Goal: Task Accomplishment & Management: Manage account settings

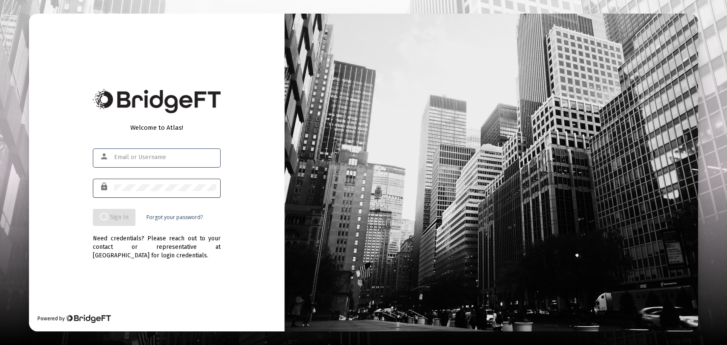
type input "[EMAIL_ADDRESS][DOMAIN_NAME]"
click at [117, 244] on div "Need credentials? Please reach out to your contact or representative at [GEOGRA…" at bounding box center [157, 243] width 128 height 34
type input "[EMAIL_ADDRESS][DOMAIN_NAME]"
click at [126, 247] on div "Need credentials? Please reach out to your contact or representative at [GEOGRA…" at bounding box center [157, 243] width 128 height 34
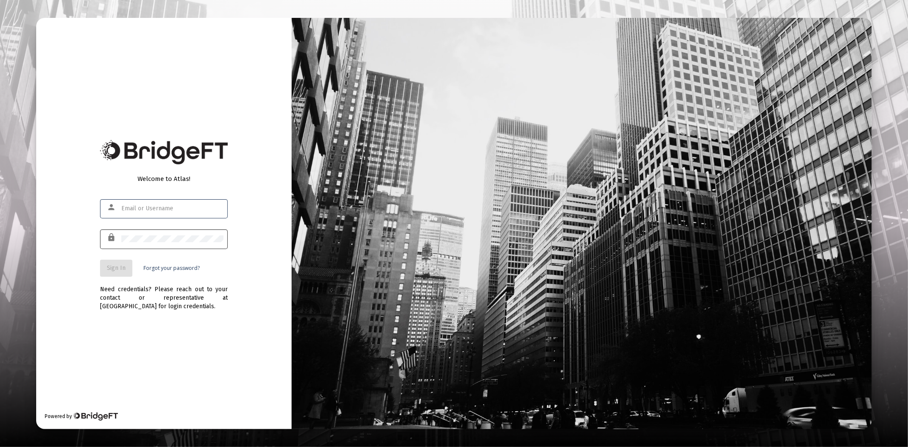
type input "[EMAIL_ADDRESS][DOMAIN_NAME]"
drag, startPoint x: 113, startPoint y: 267, endPoint x: 126, endPoint y: 279, distance: 17.5
click at [113, 267] on span "Sign In" at bounding box center [116, 267] width 19 height 7
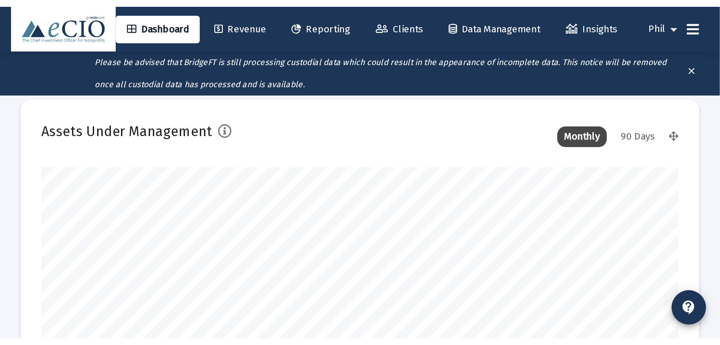
scroll to position [170, 587]
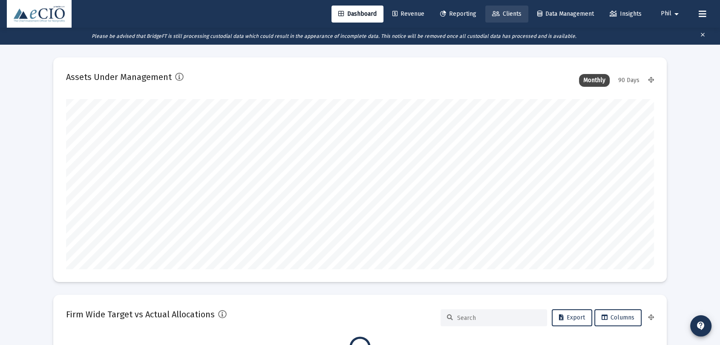
click at [497, 8] on link "Clients" at bounding box center [506, 14] width 43 height 17
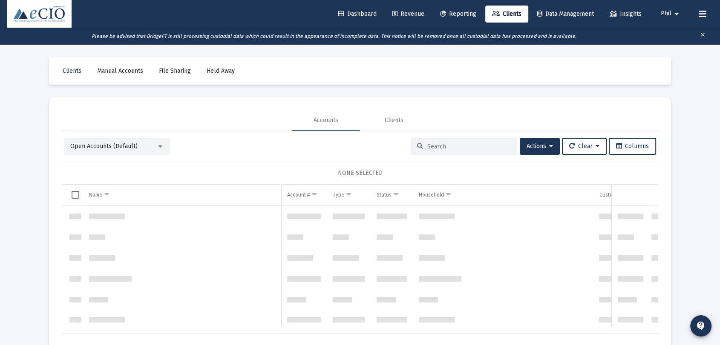
scroll to position [409, 0]
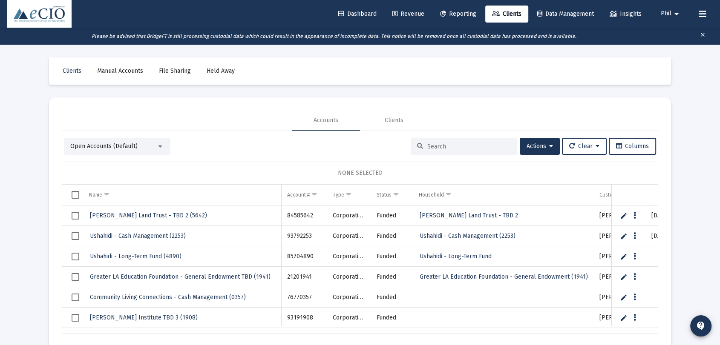
click at [116, 149] on span "Open Accounts (Default)" at bounding box center [103, 146] width 67 height 7
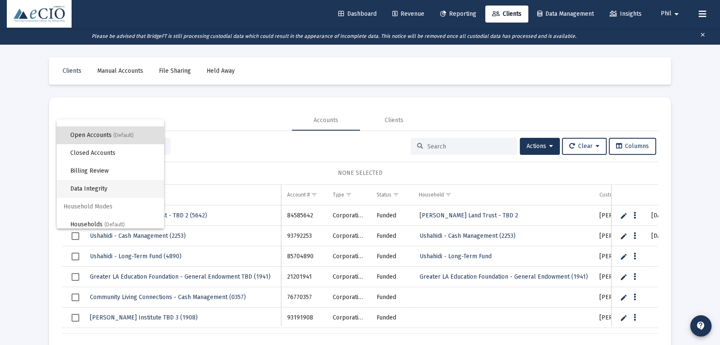
scroll to position [16, 0]
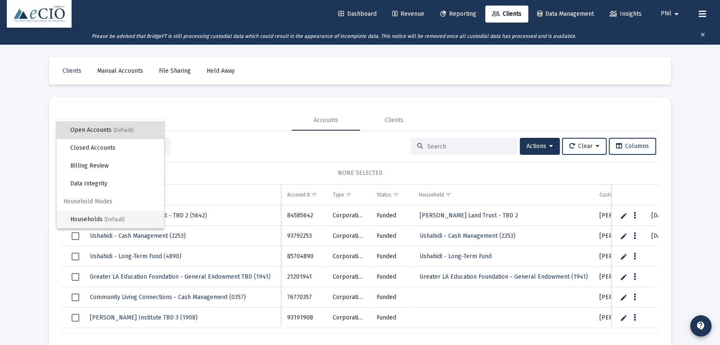
click at [123, 221] on span "(Default)" at bounding box center [114, 220] width 20 height 6
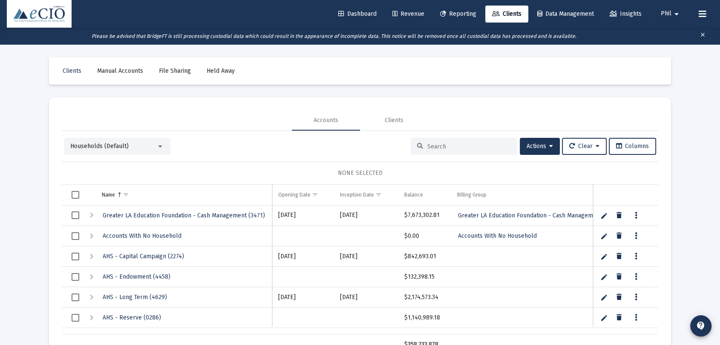
click at [469, 144] on input at bounding box center [468, 146] width 83 height 7
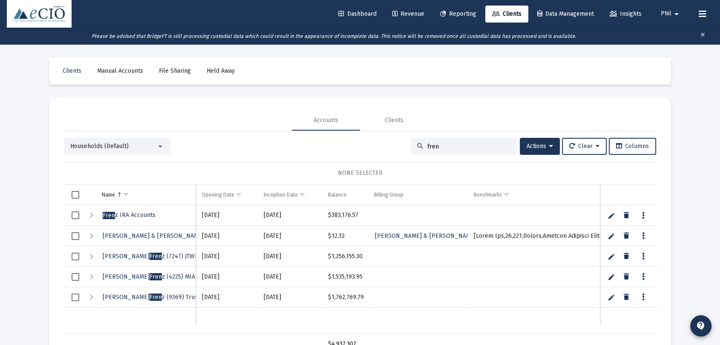
type input "fren"
click at [644, 214] on link "Data grid" at bounding box center [643, 216] width 8 height 8
click at [671, 233] on button "Assign Benchmarks" at bounding box center [679, 233] width 80 height 20
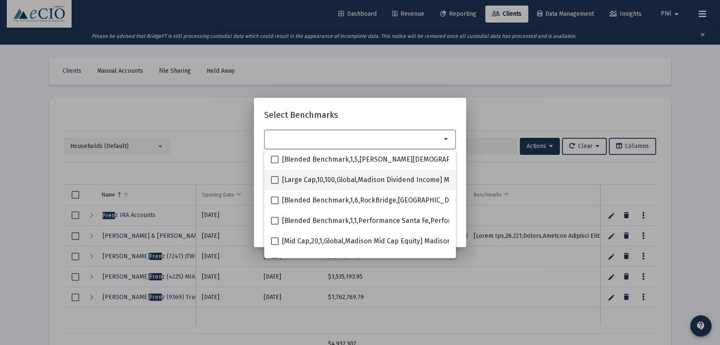
click at [276, 182] on span at bounding box center [275, 180] width 8 height 8
click at [275, 184] on input "[Large Cap,10,100,Global,Madison Dividend Income] Madison Dividend Income" at bounding box center [274, 184] width 0 height 0
checkbox input "true"
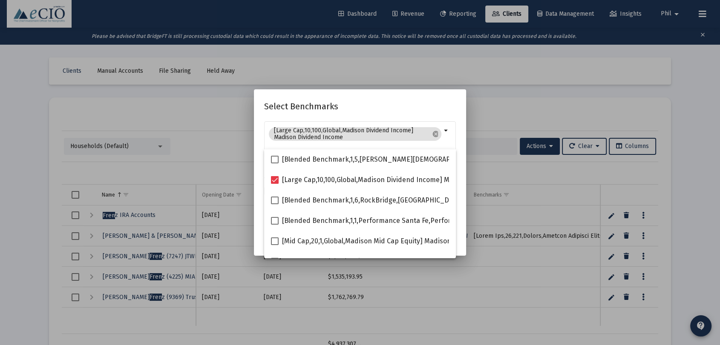
click at [384, 111] on h2 "Select Benchmarks" at bounding box center [360, 107] width 192 height 14
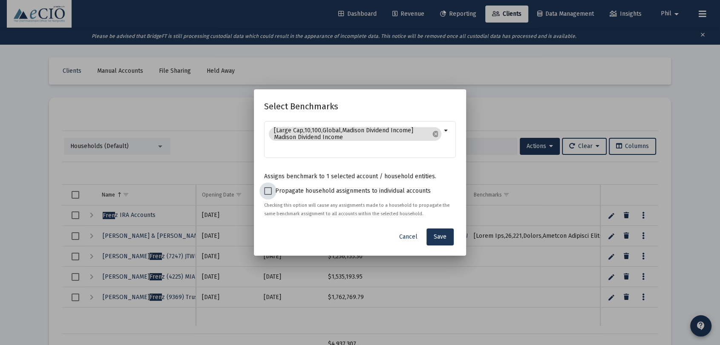
click at [270, 191] on span at bounding box center [268, 191] width 8 height 8
click at [268, 195] on input "Propagate household assignments to individual accounts" at bounding box center [267, 195] width 0 height 0
checkbox input "true"
click at [405, 237] on span "Cancel" at bounding box center [408, 236] width 18 height 7
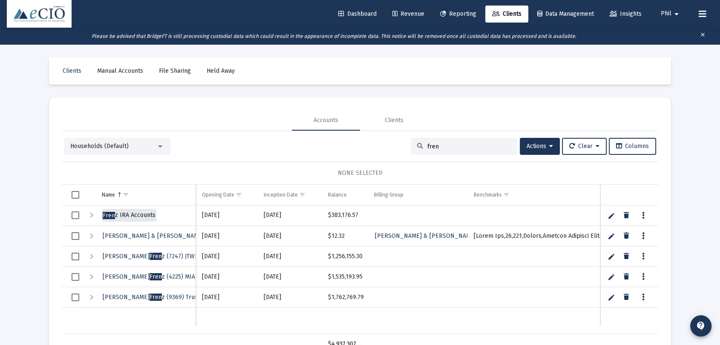
click at [130, 216] on span "Fren z IRA Accounts" at bounding box center [129, 215] width 53 height 7
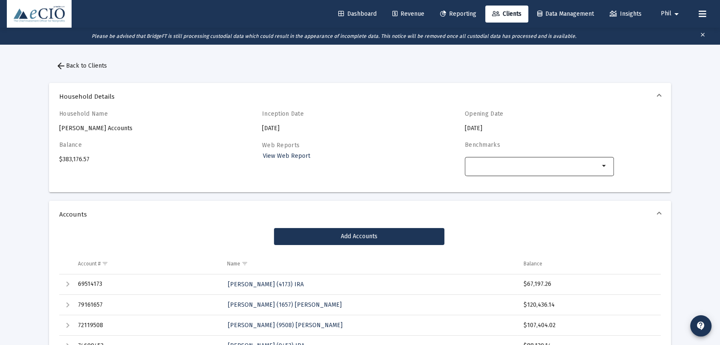
click at [557, 161] on div "Selection" at bounding box center [533, 166] width 133 height 10
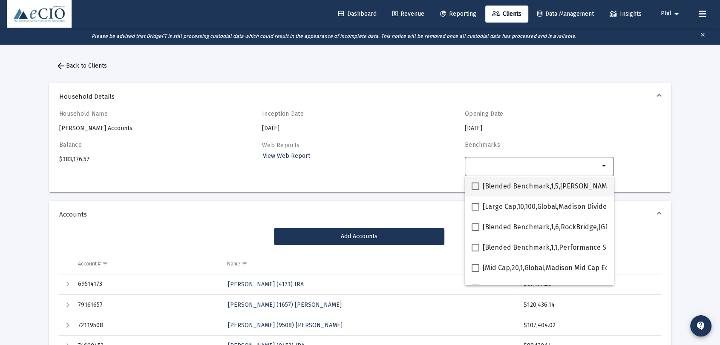
click at [549, 185] on span "[Blended Benchmark,1,5,Christ Presbyterian Church,CPC Blended Benchmark] Custom…" at bounding box center [656, 186] width 347 height 10
click at [475, 190] on input "[Blended Benchmark,1,5,Christ Presbyterian Church,CPC Blended Benchmark] Custom…" at bounding box center [475, 190] width 0 height 0
checkbox input "true"
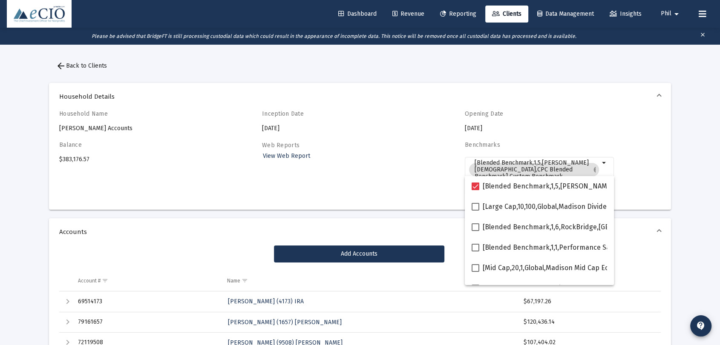
click at [635, 175] on div "Household Name Frenz IRA Accounts Inception Date 2020-02-18 Opening Date 2020-0…" at bounding box center [359, 156] width 601 height 93
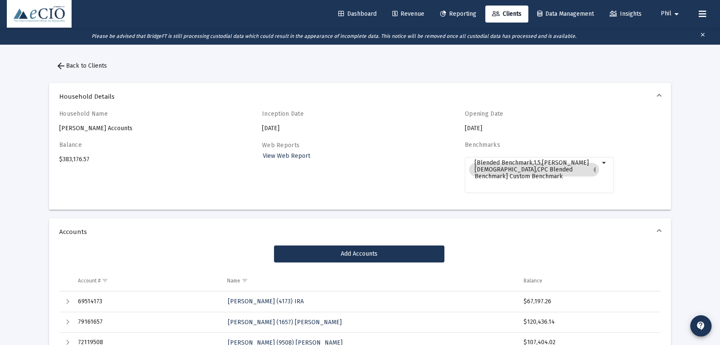
click at [75, 65] on span "arrow_back Back to Clients" at bounding box center [81, 65] width 51 height 7
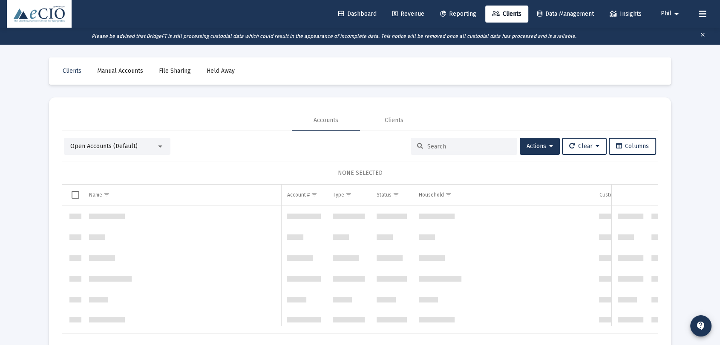
scroll to position [409, 0]
